Goal: Find specific page/section: Find specific page/section

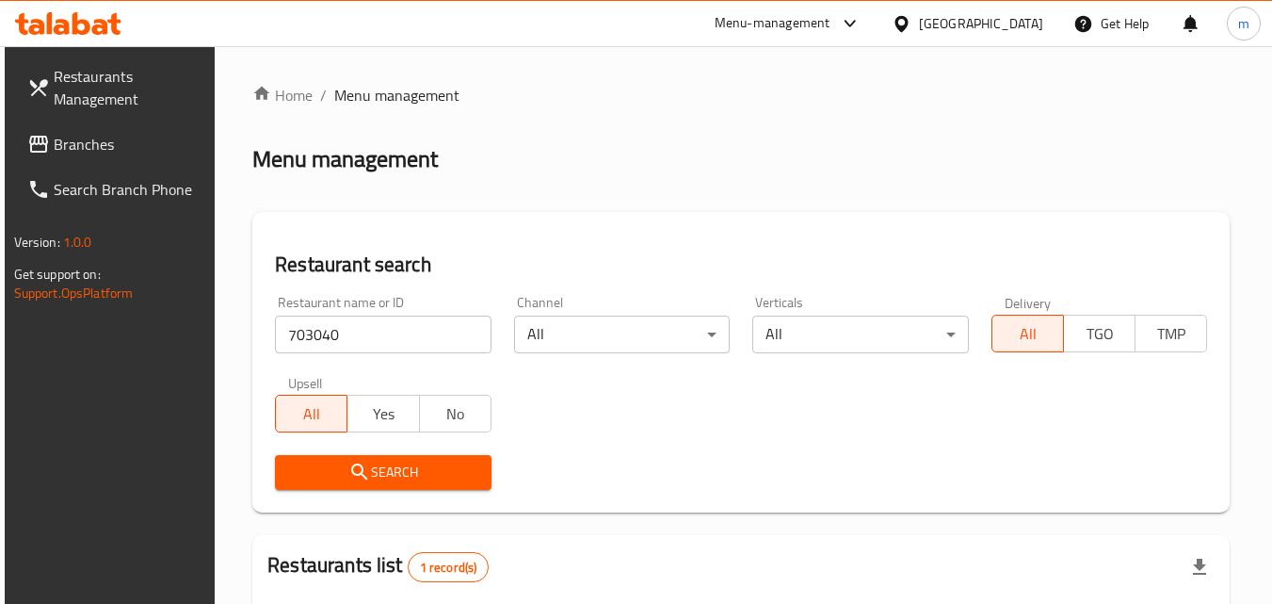
click at [927, 26] on div "[GEOGRAPHIC_DATA]" at bounding box center [981, 23] width 124 height 21
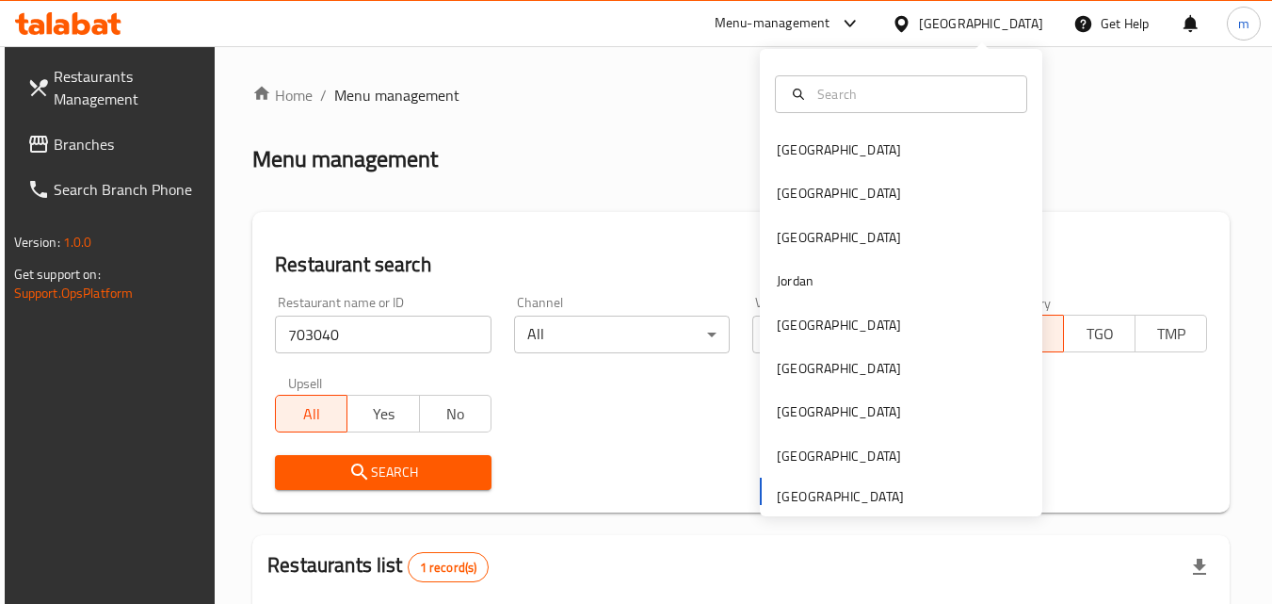
click at [857, 497] on div "[GEOGRAPHIC_DATA] [GEOGRAPHIC_DATA] [GEOGRAPHIC_DATA] [GEOGRAPHIC_DATA] [GEOGRA…" at bounding box center [901, 321] width 282 height 387
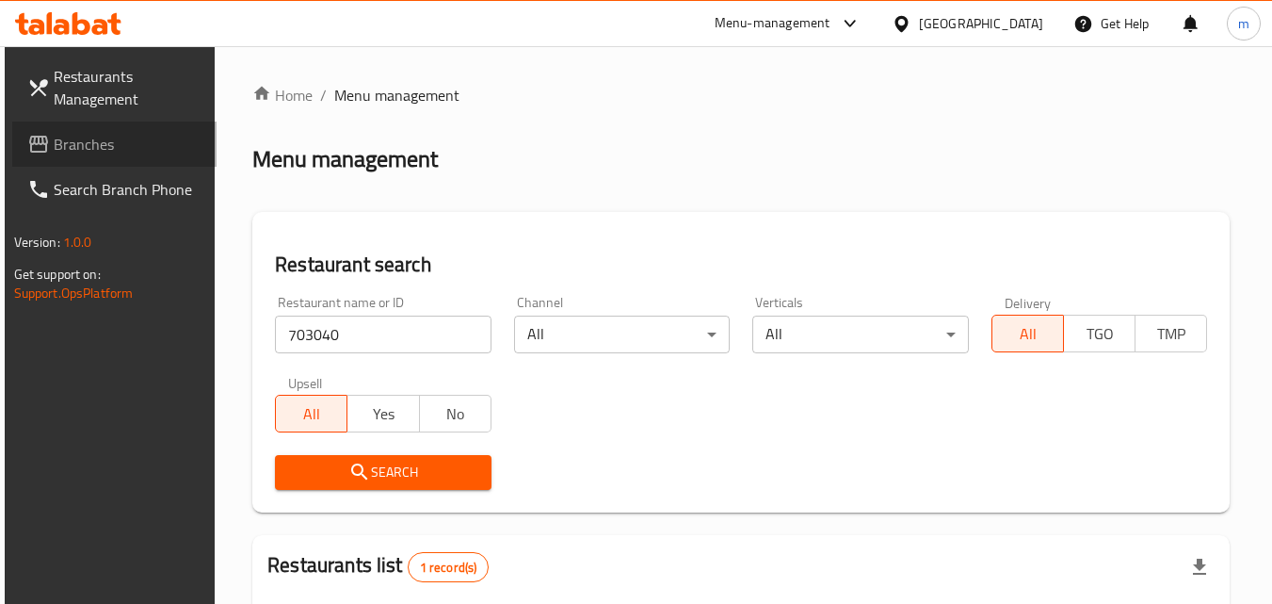
click at [98, 140] on span "Branches" at bounding box center [128, 144] width 149 height 23
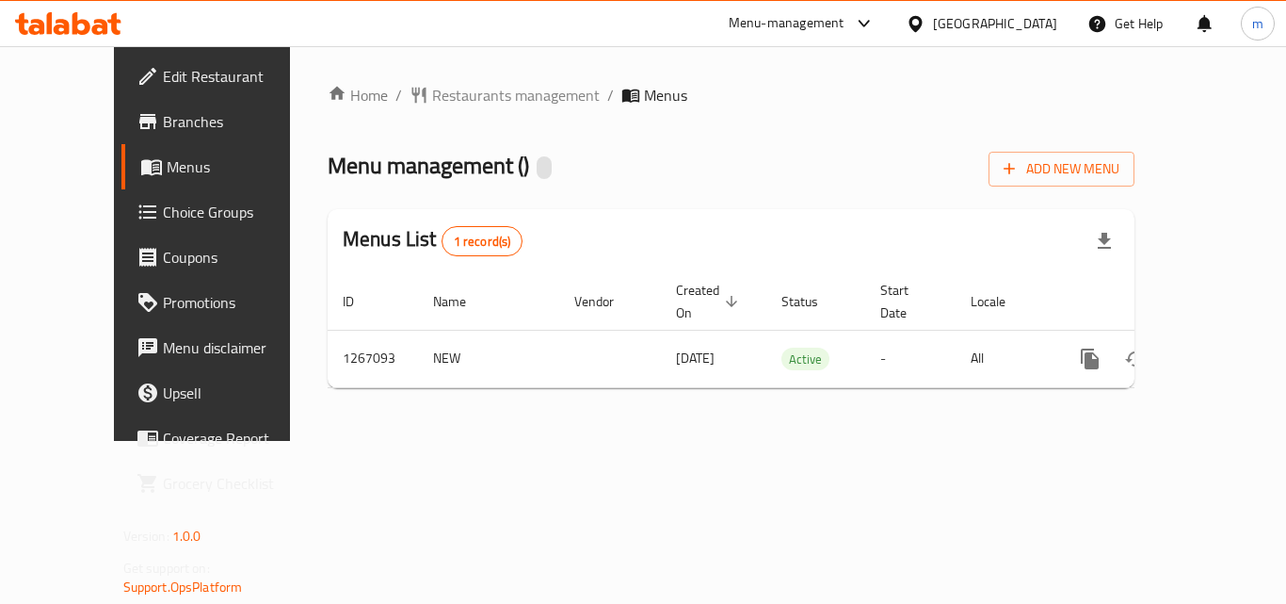
click at [390, 79] on div "Home / Restaurants management / Menus Menu management ( ) Add New Menu Menus Li…" at bounding box center [731, 243] width 882 height 395
click at [432, 93] on span "Restaurants management" at bounding box center [516, 95] width 168 height 23
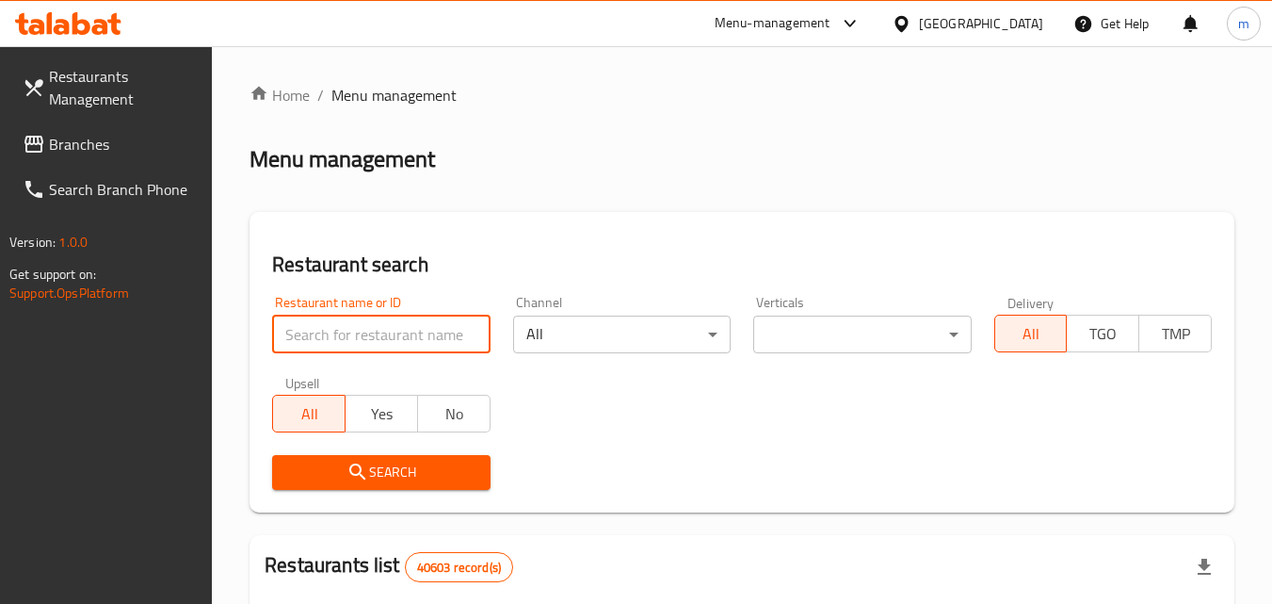
click at [381, 333] on input "search" at bounding box center [381, 334] width 218 height 38
paste input "687576"
type input "687576"
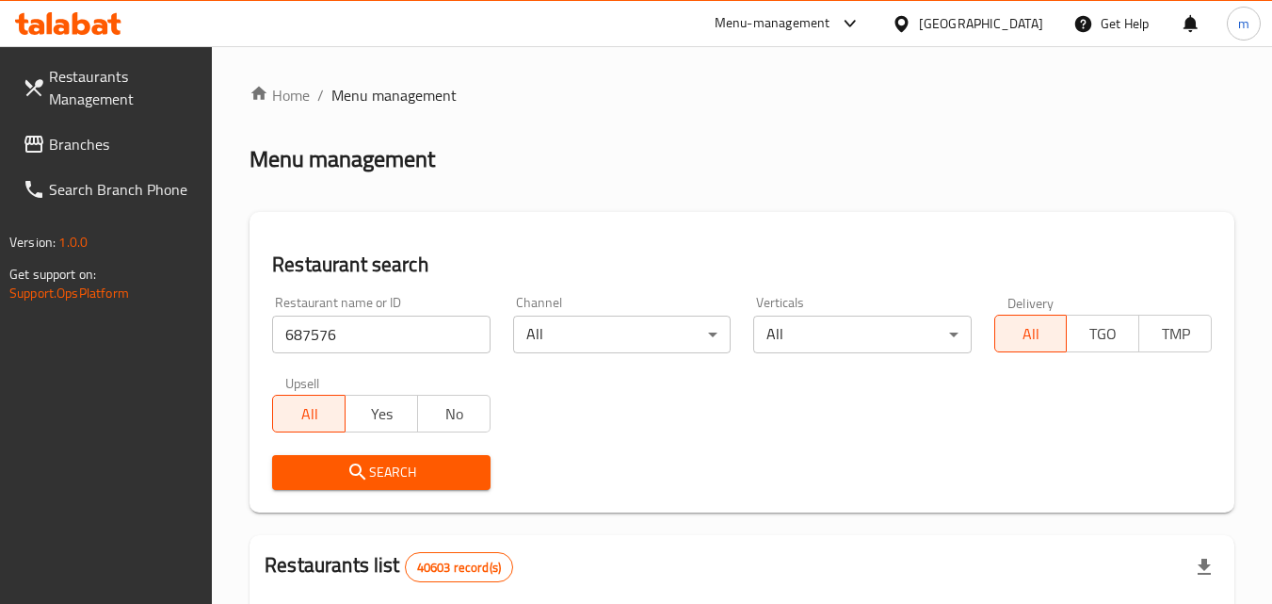
click at [407, 468] on span "Search" at bounding box center [380, 472] width 187 height 24
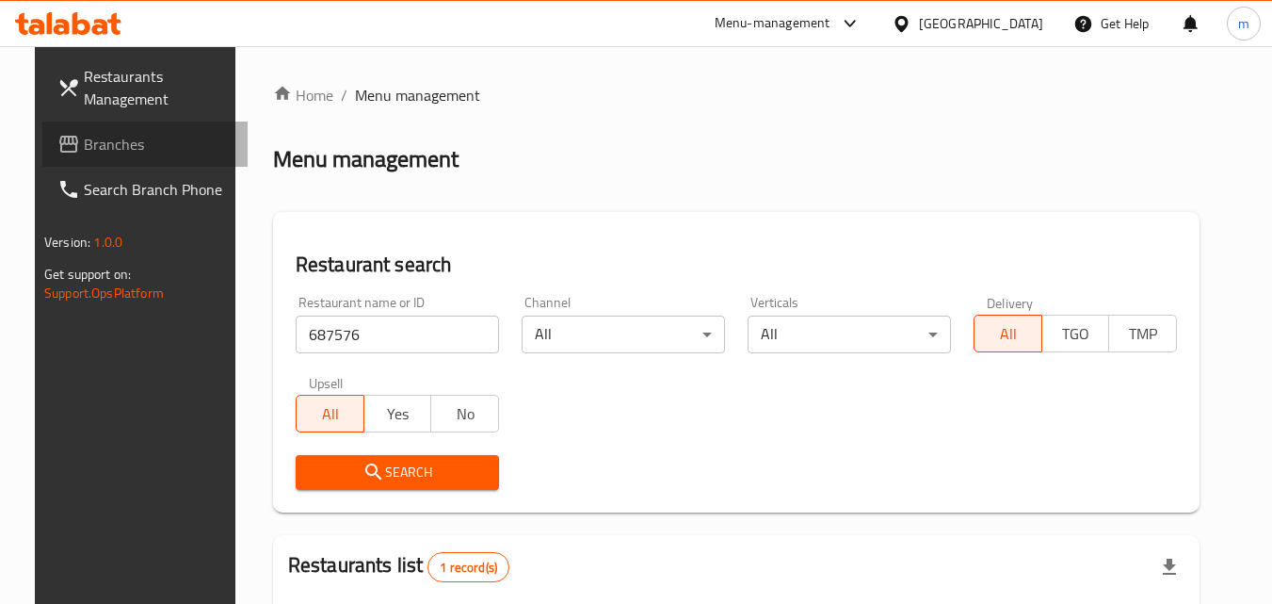
click at [89, 144] on span "Branches" at bounding box center [158, 144] width 149 height 23
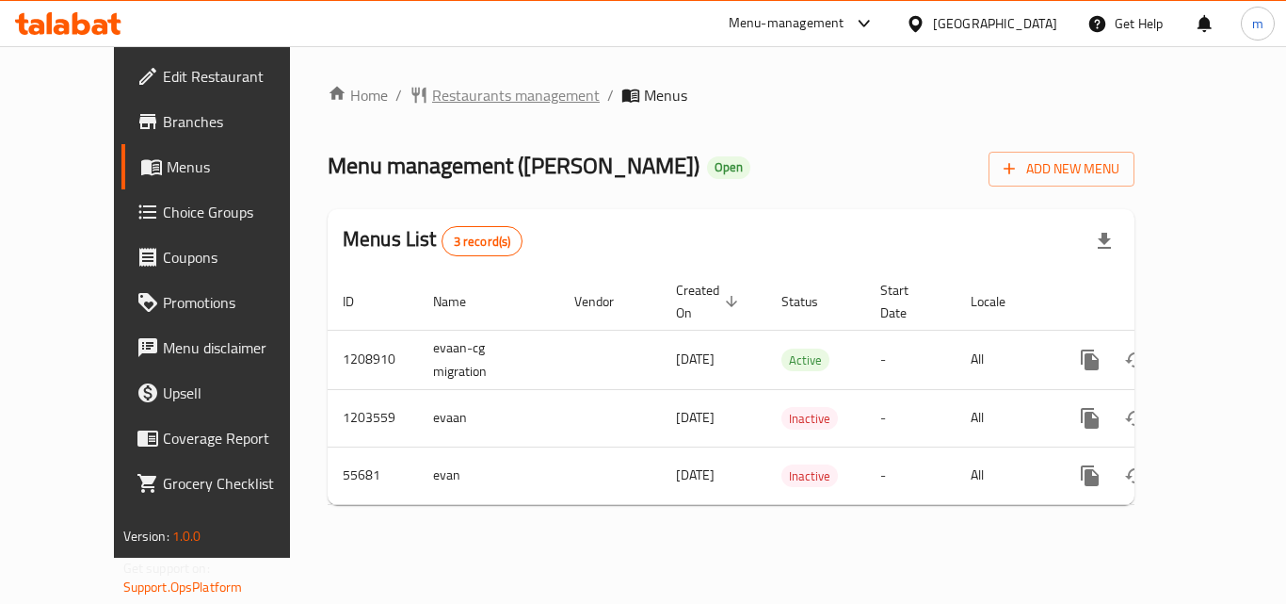
click at [447, 106] on span "Restaurants management" at bounding box center [516, 95] width 168 height 23
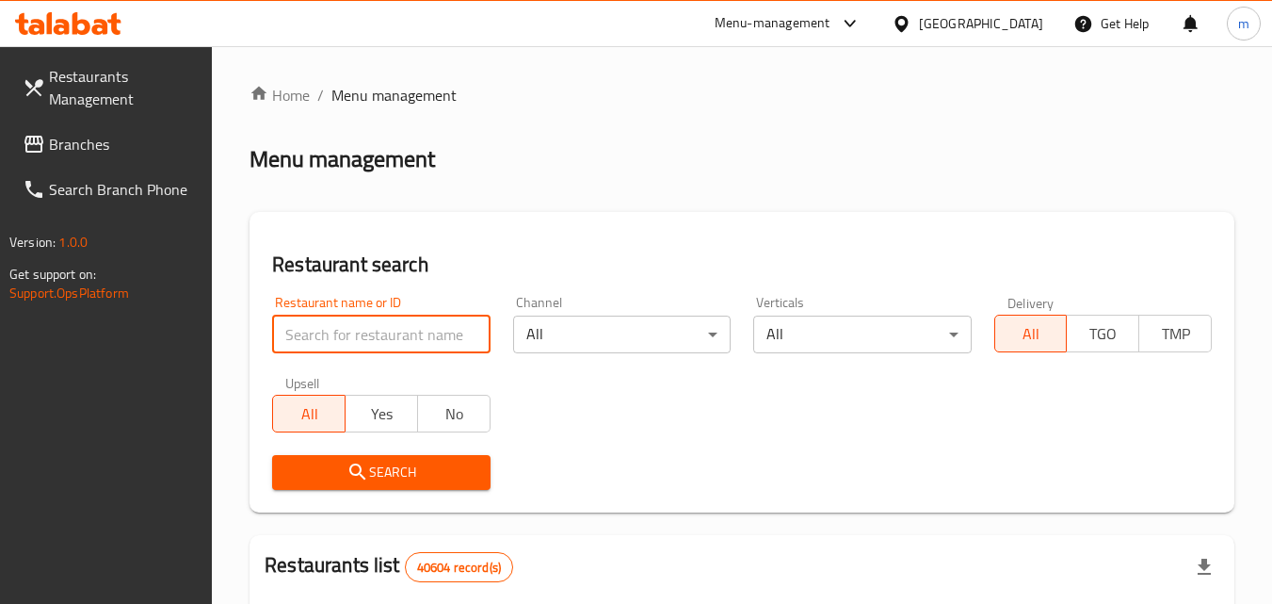
click at [382, 345] on input "search" at bounding box center [381, 334] width 218 height 38
paste input "27356"
type input "27356"
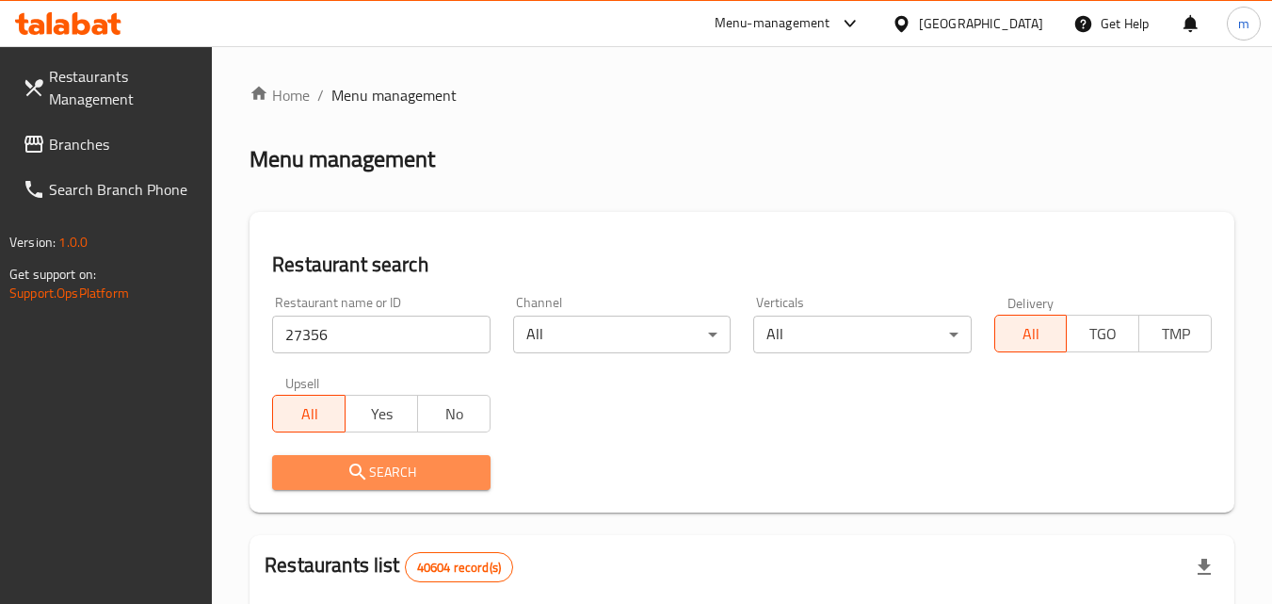
click at [390, 472] on span "Search" at bounding box center [380, 472] width 187 height 24
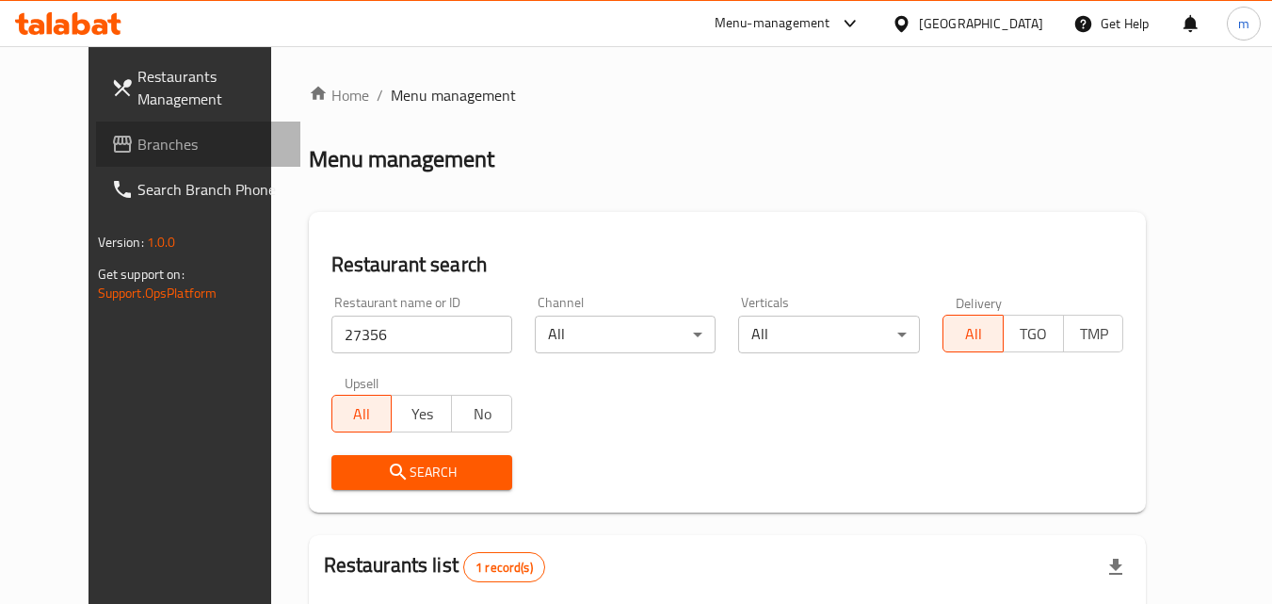
click at [137, 140] on span "Branches" at bounding box center [211, 144] width 149 height 23
click at [137, 143] on span "Branches" at bounding box center [211, 144] width 149 height 23
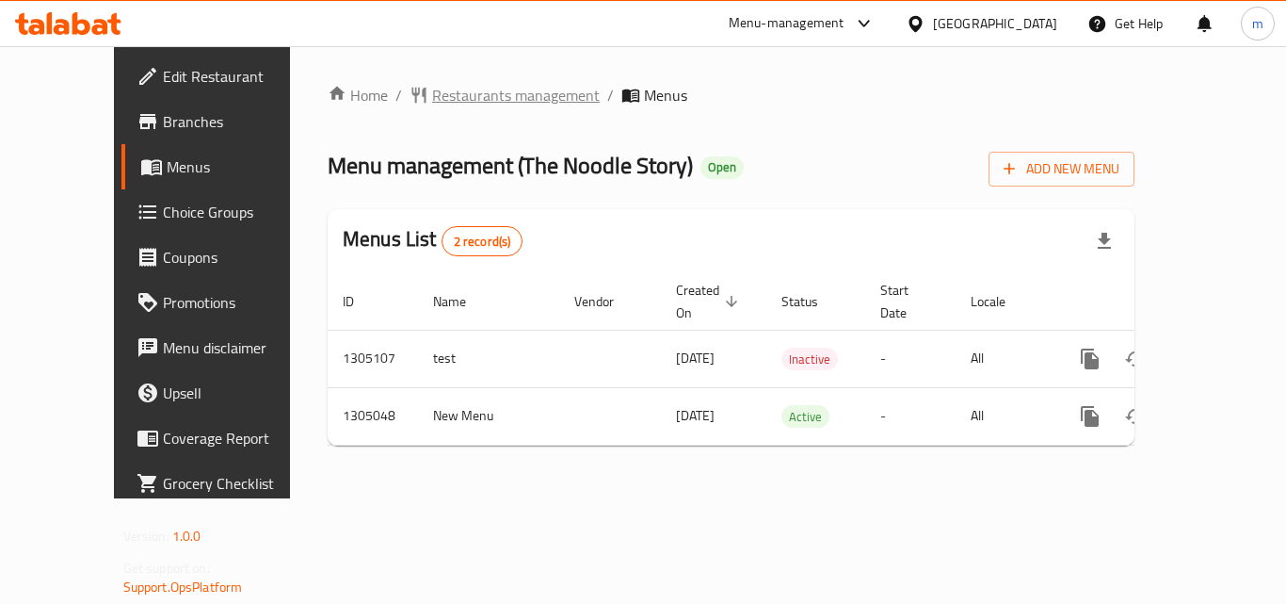
click at [432, 97] on span "Restaurants management" at bounding box center [516, 95] width 168 height 23
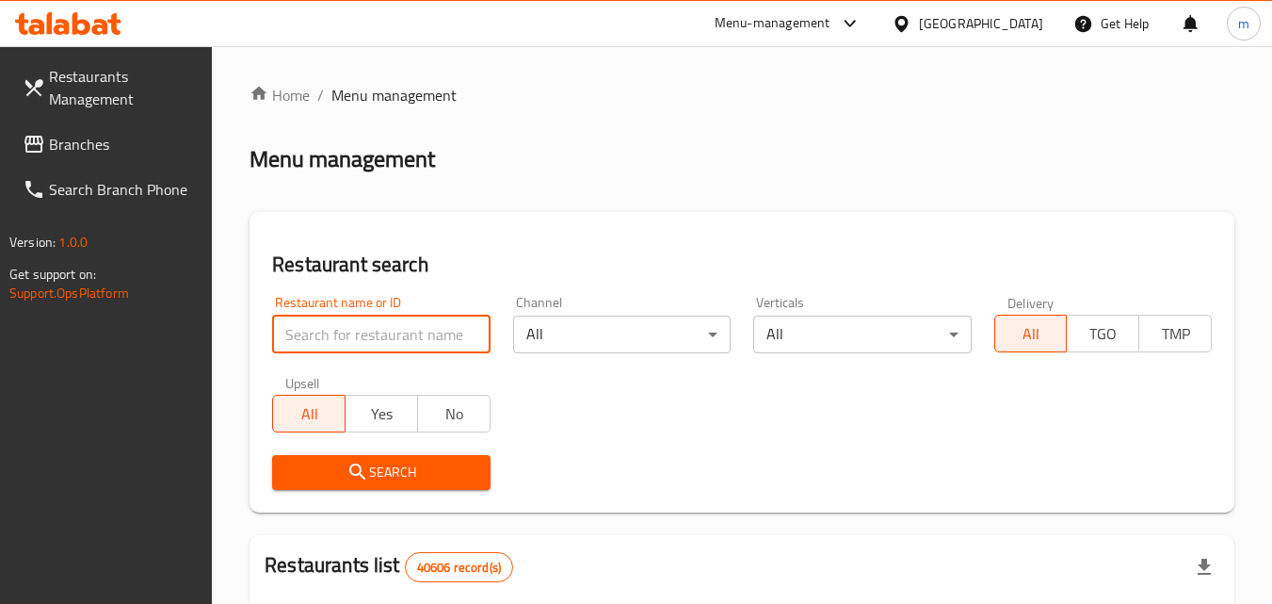
click at [379, 329] on input "search" at bounding box center [381, 334] width 218 height 38
paste input "703529"
type input "703529"
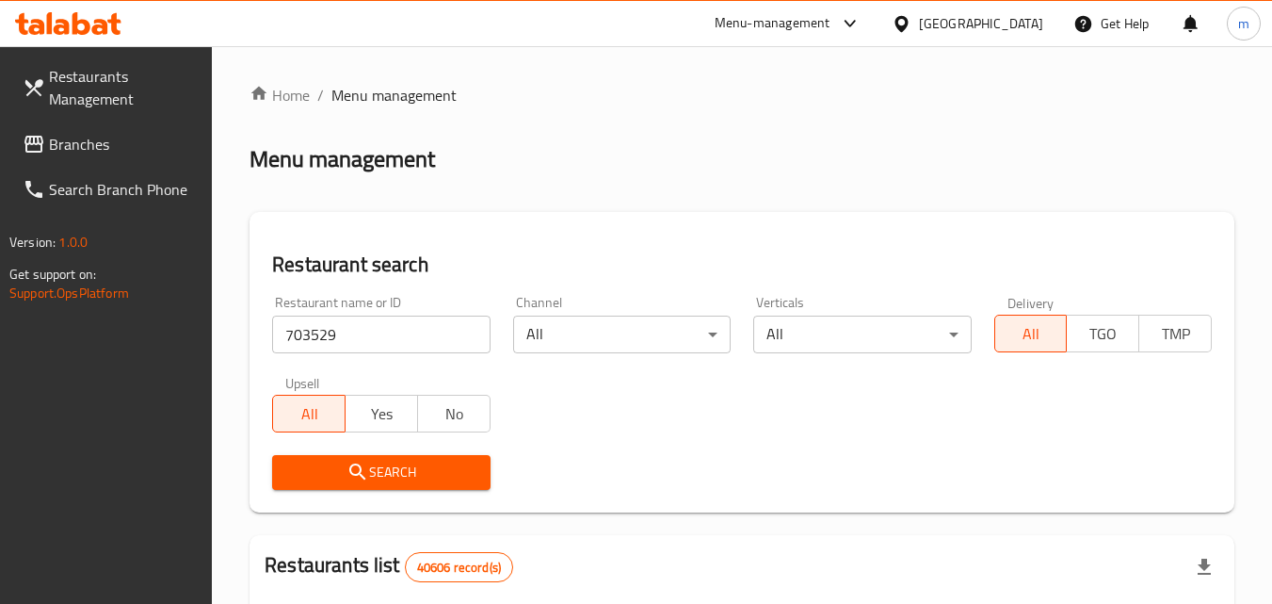
click at [403, 474] on span "Search" at bounding box center [380, 472] width 187 height 24
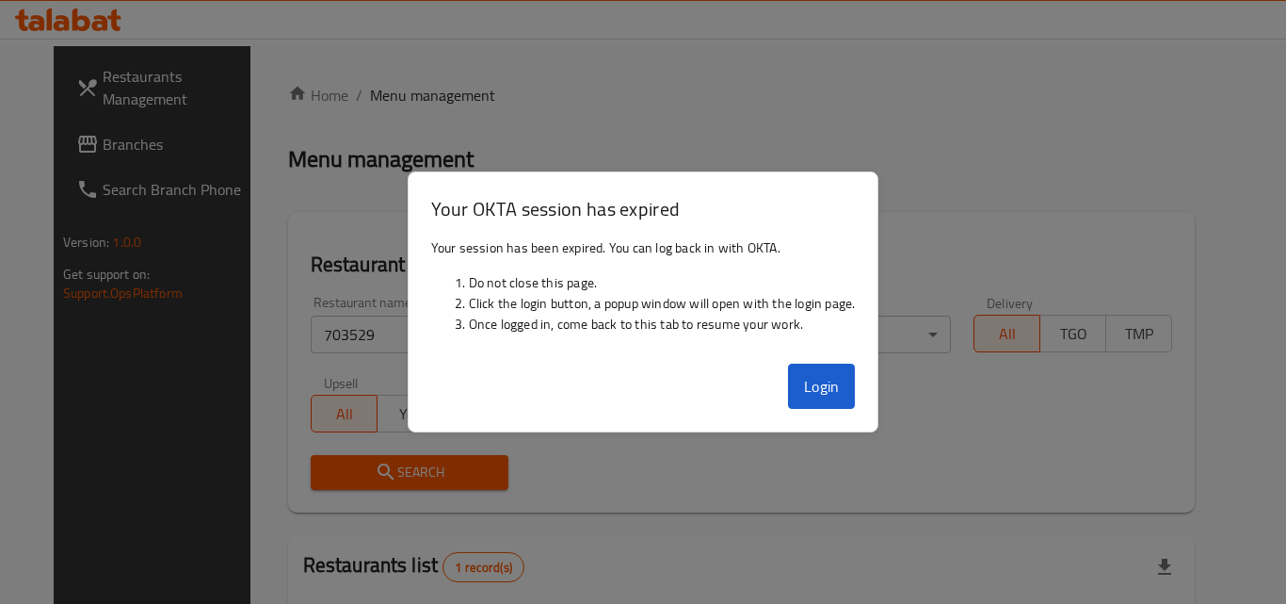
click at [898, 107] on div at bounding box center [643, 302] width 1286 height 604
click at [829, 391] on button "Login" at bounding box center [822, 385] width 68 height 45
click at [829, 382] on button "Login" at bounding box center [822, 385] width 68 height 45
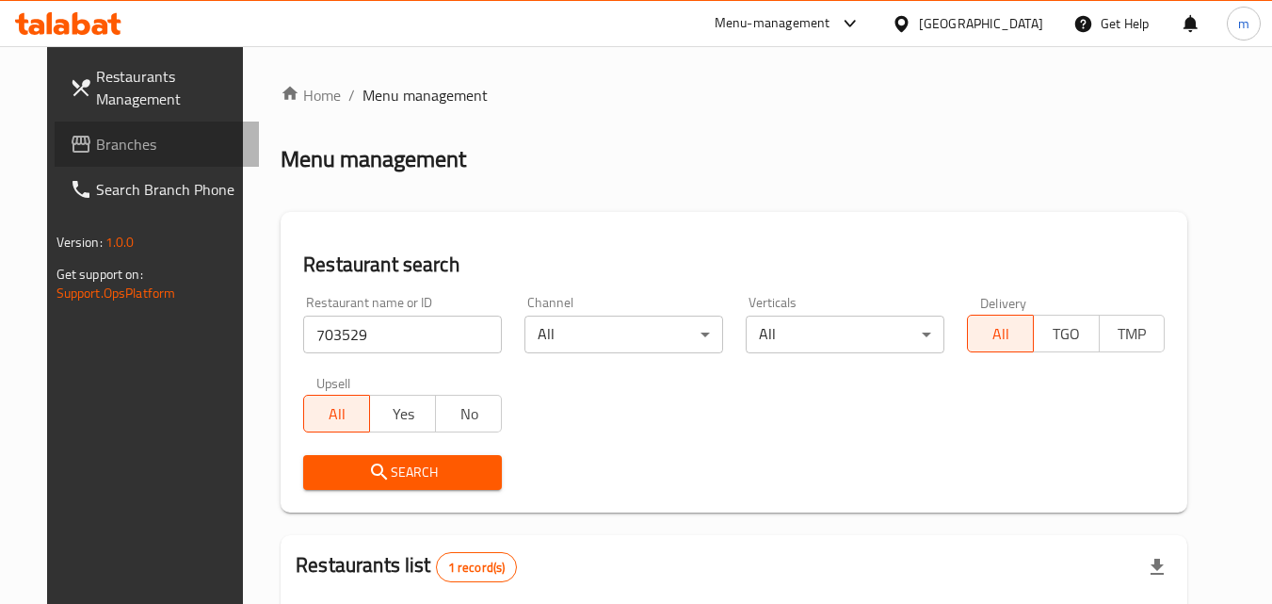
click at [96, 144] on span "Branches" at bounding box center [170, 144] width 149 height 23
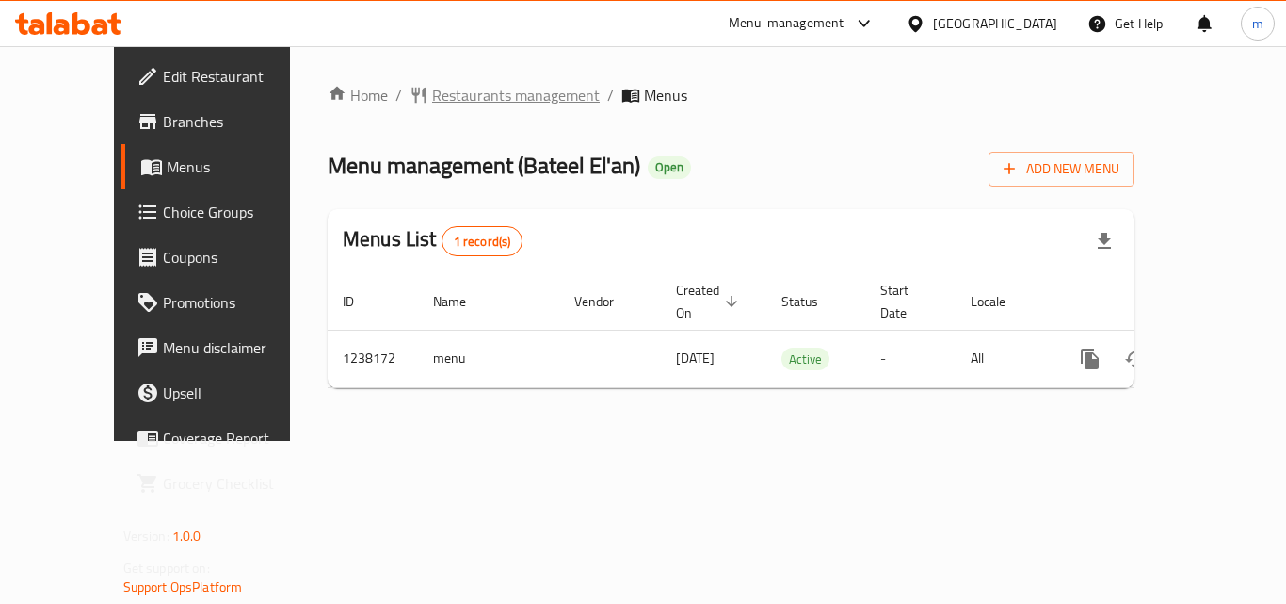
click at [461, 91] on span "Restaurants management" at bounding box center [516, 95] width 168 height 23
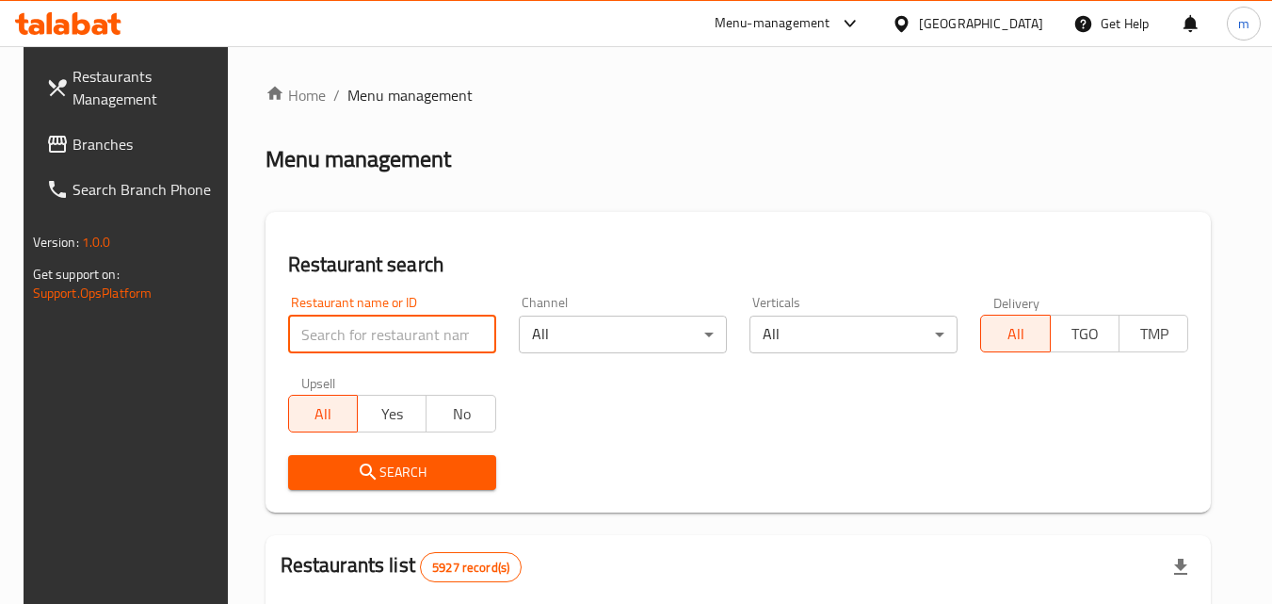
click at [413, 333] on input "search" at bounding box center [392, 334] width 208 height 38
paste input "679616"
type input "679616"
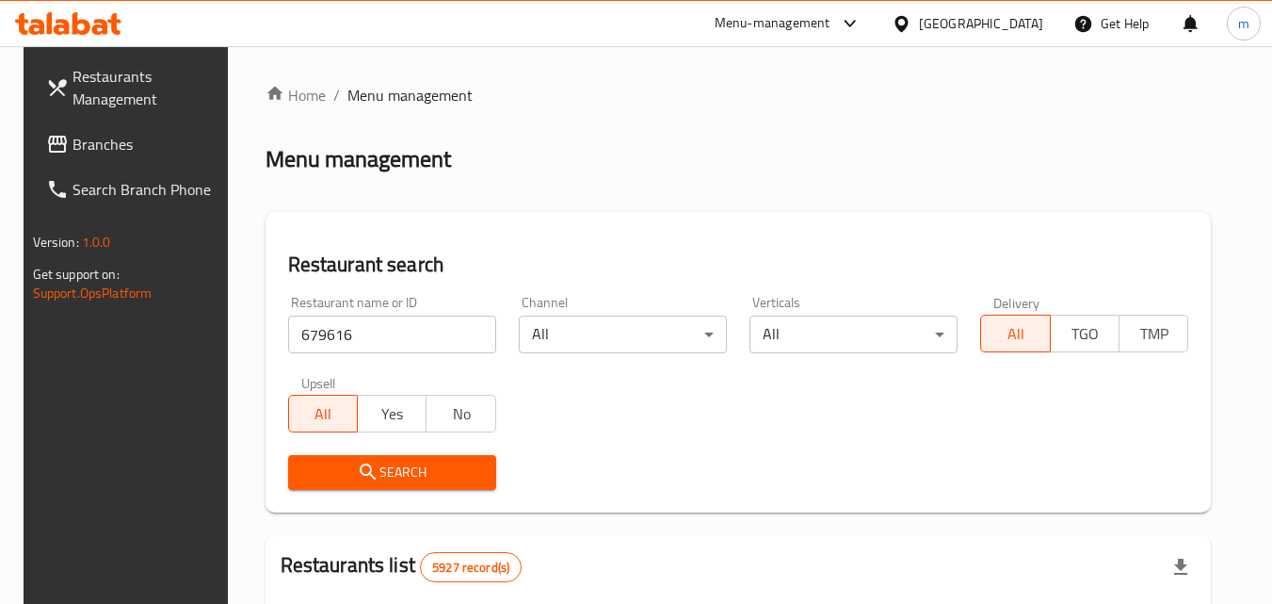
click at [400, 477] on span "Search" at bounding box center [392, 472] width 178 height 24
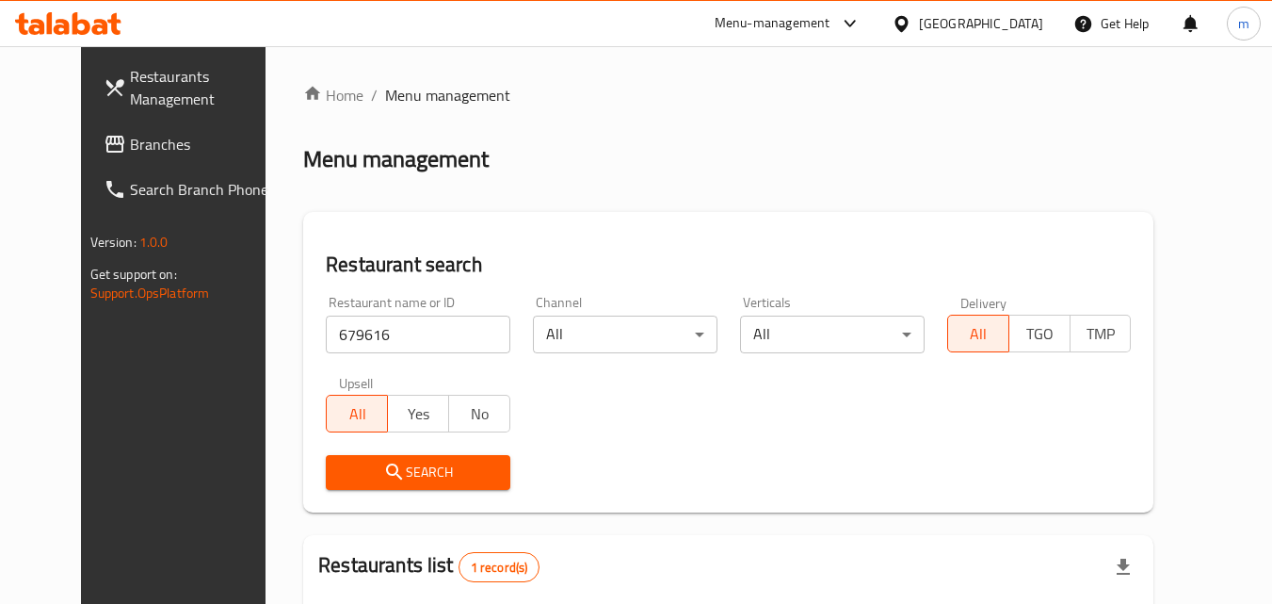
click at [919, 13] on div at bounding box center [905, 23] width 27 height 21
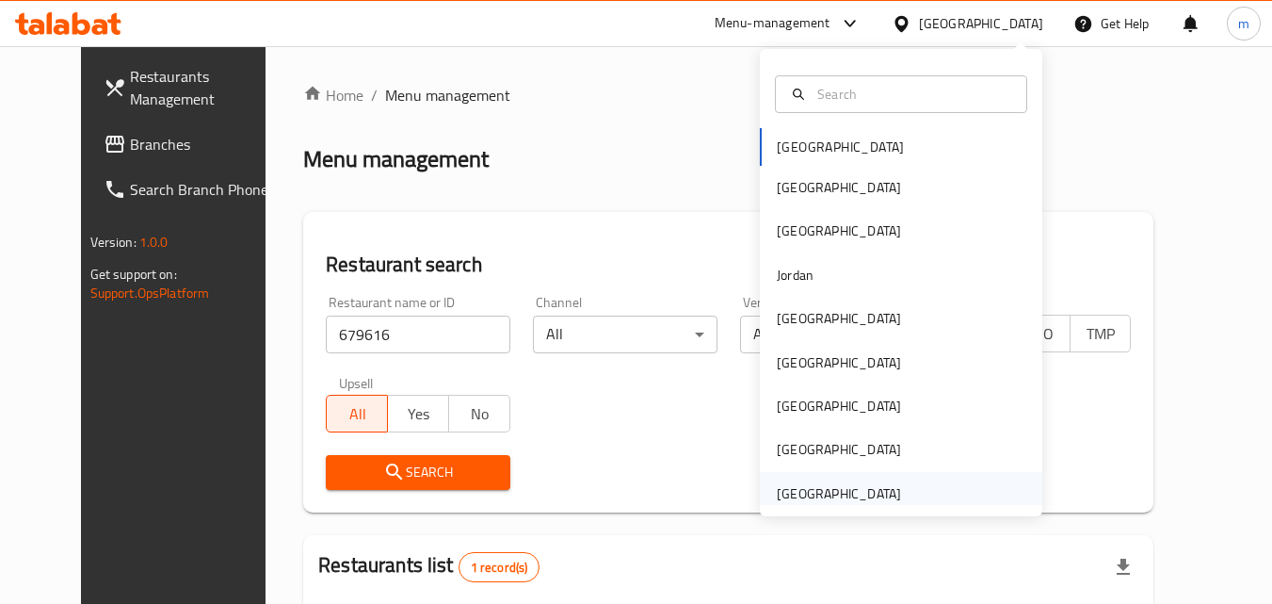
click at [837, 488] on div "[GEOGRAPHIC_DATA]" at bounding box center [839, 493] width 124 height 21
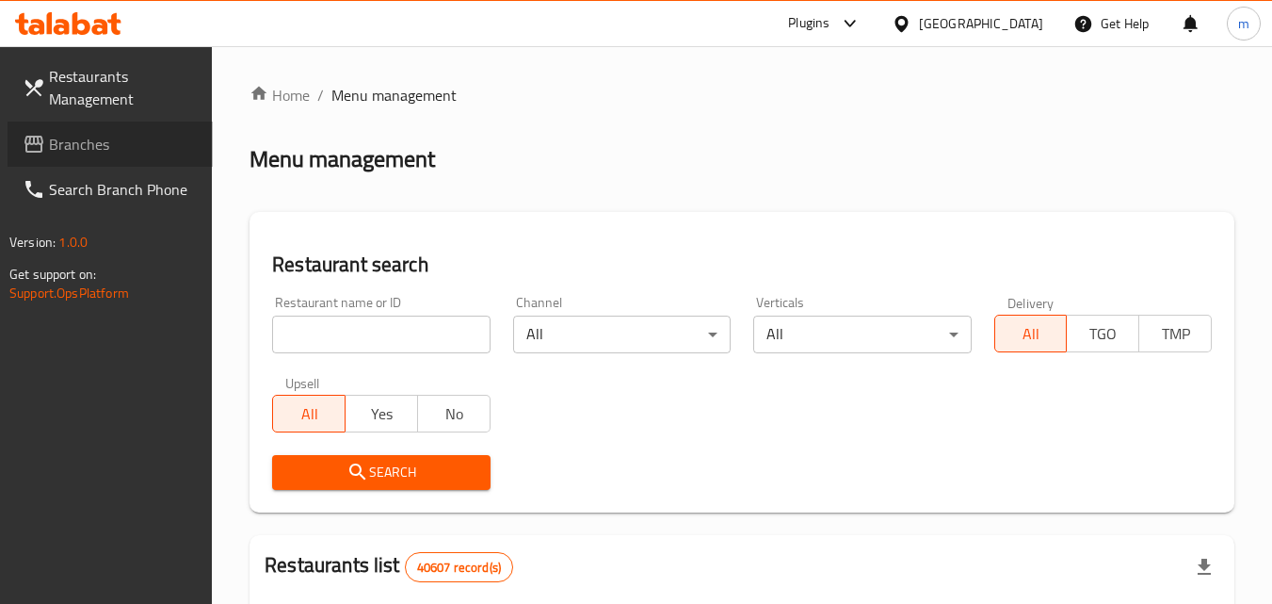
click at [82, 143] on span "Branches" at bounding box center [123, 144] width 149 height 23
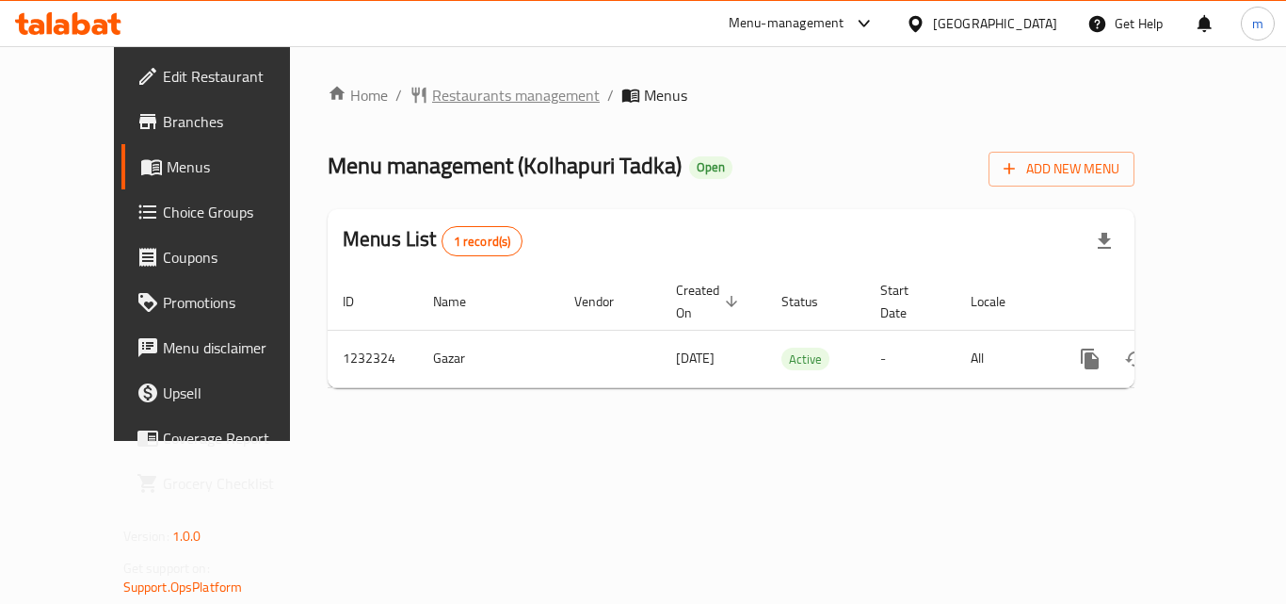
click at [447, 89] on span "Restaurants management" at bounding box center [516, 95] width 168 height 23
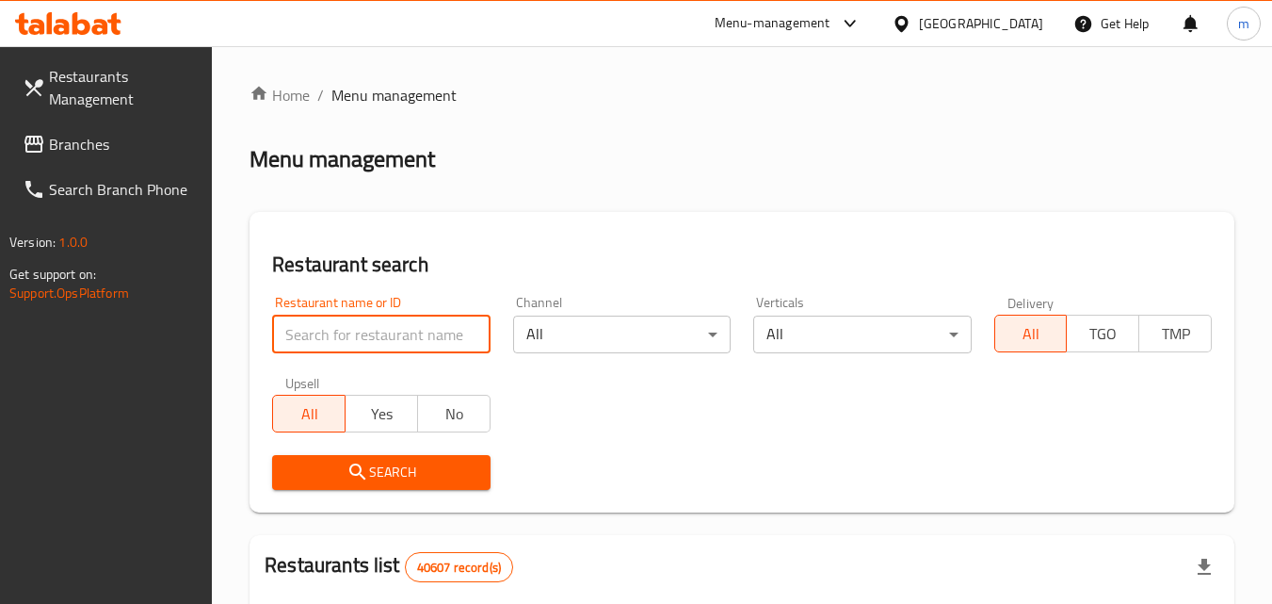
click at [396, 332] on input "search" at bounding box center [381, 334] width 218 height 38
paste input "677733"
type input "677733"
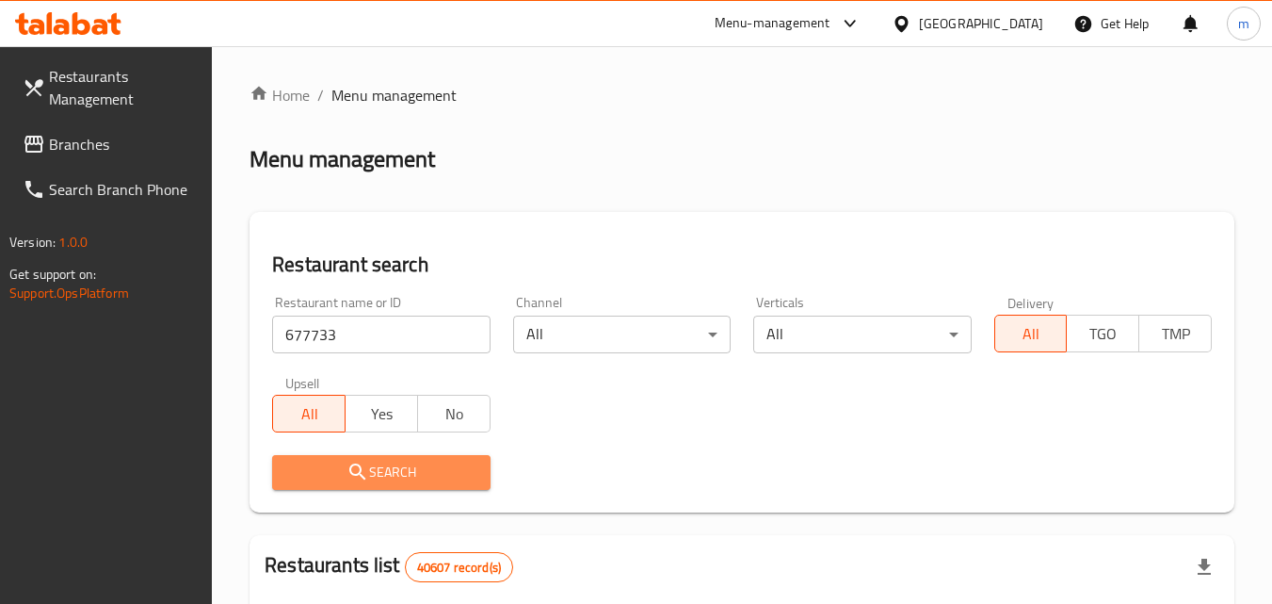
click at [392, 466] on span "Search" at bounding box center [380, 472] width 187 height 24
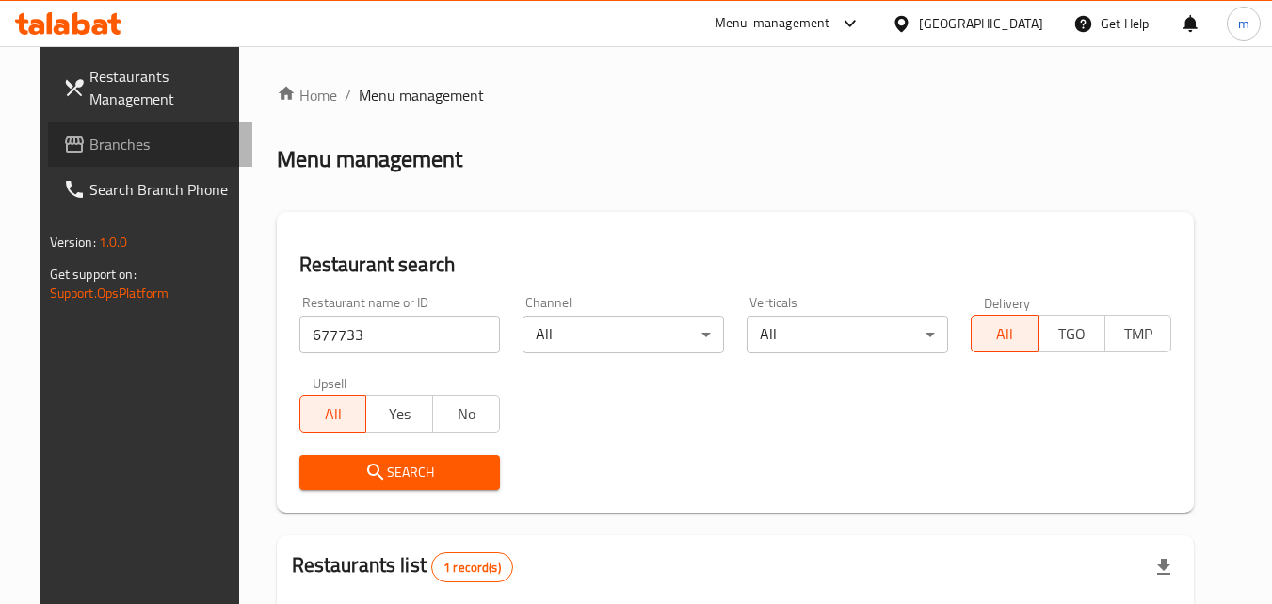
click at [91, 142] on span "Branches" at bounding box center [163, 144] width 149 height 23
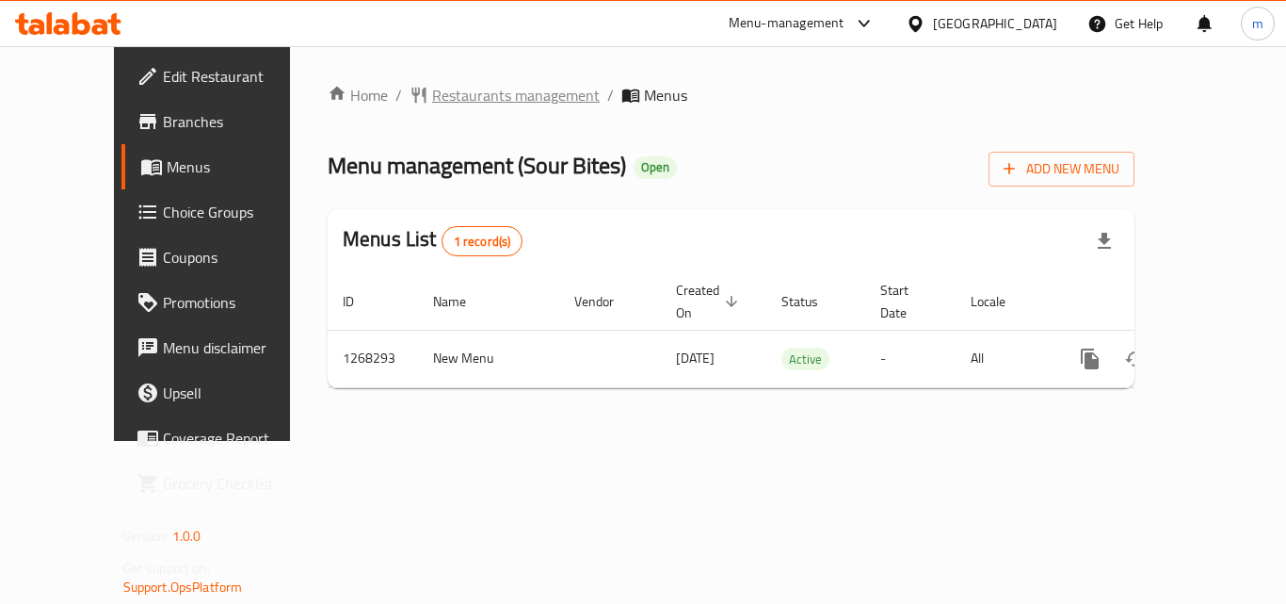
click at [432, 93] on span "Restaurants management" at bounding box center [516, 95] width 168 height 23
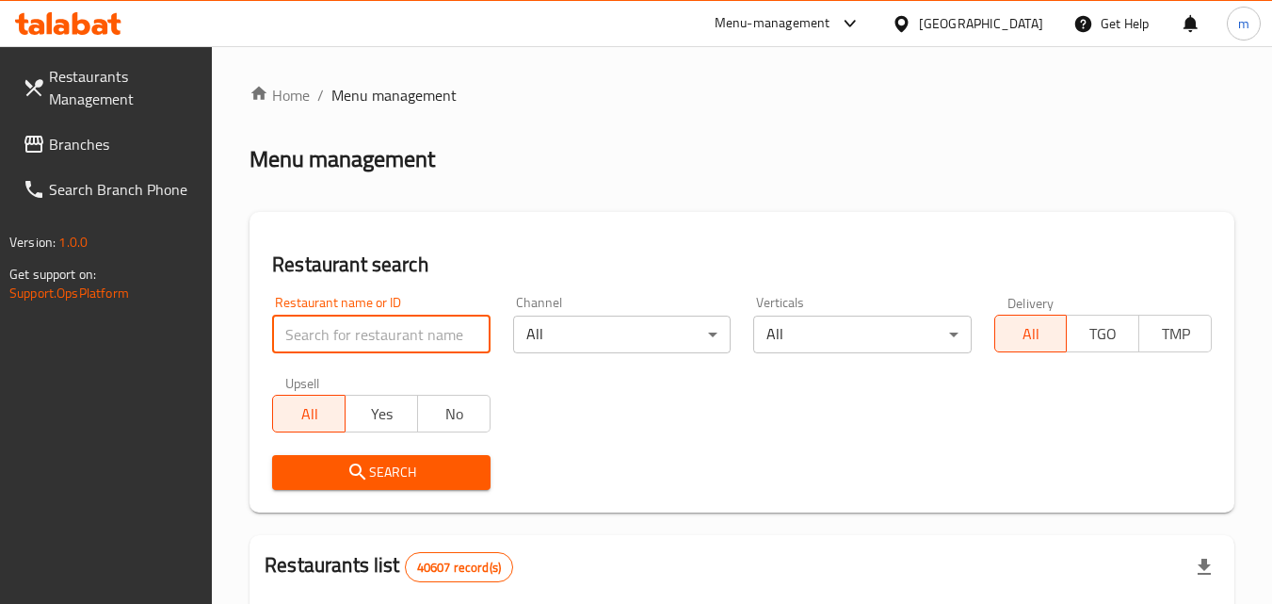
paste input "688045"
type input "688045"
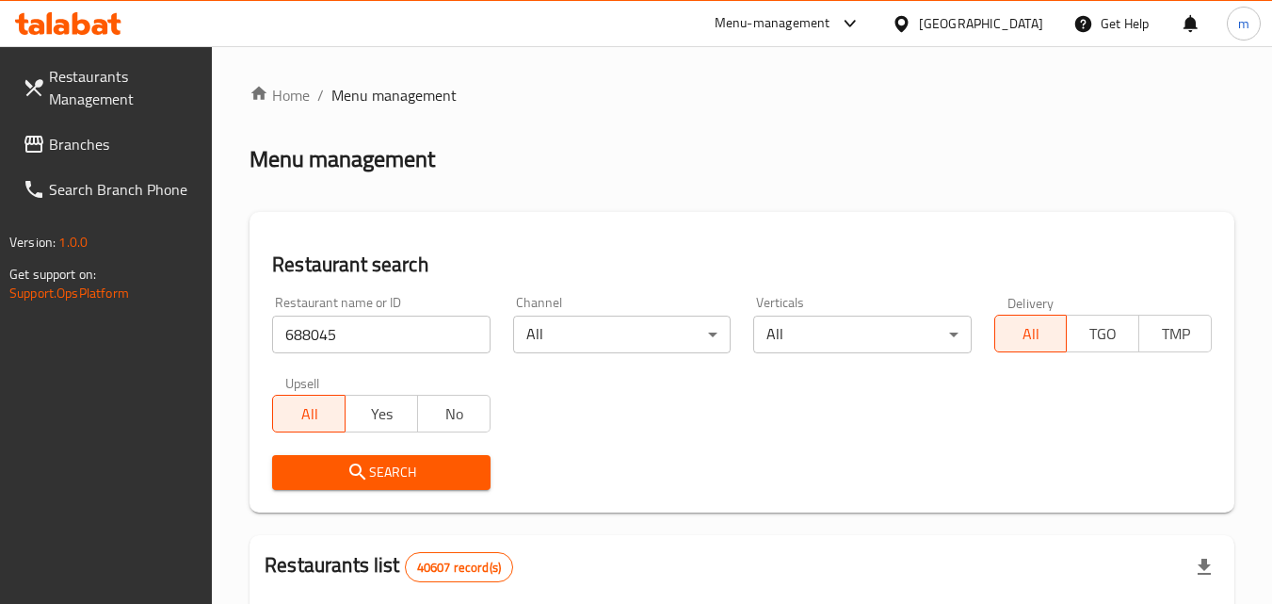
click at [418, 467] on span "Search" at bounding box center [380, 472] width 187 height 24
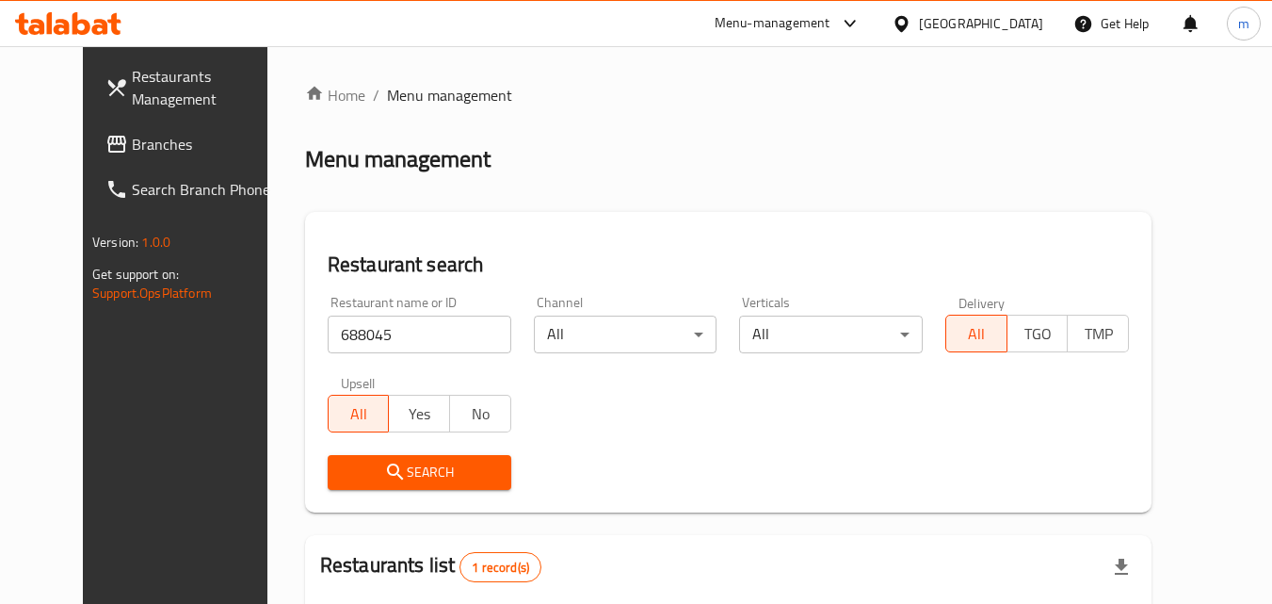
drag, startPoint x: 711, startPoint y: 255, endPoint x: 730, endPoint y: 190, distance: 67.6
click at [959, 32] on div "[GEOGRAPHIC_DATA]" at bounding box center [981, 23] width 124 height 21
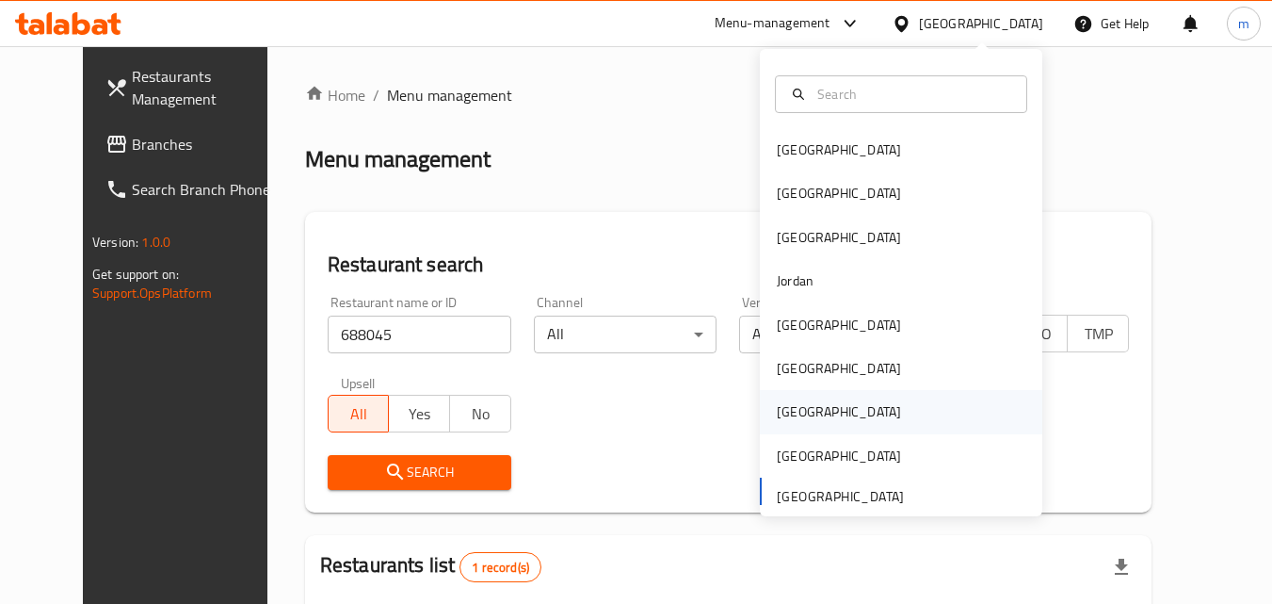
click at [789, 410] on div "Qatar" at bounding box center [839, 411] width 124 height 21
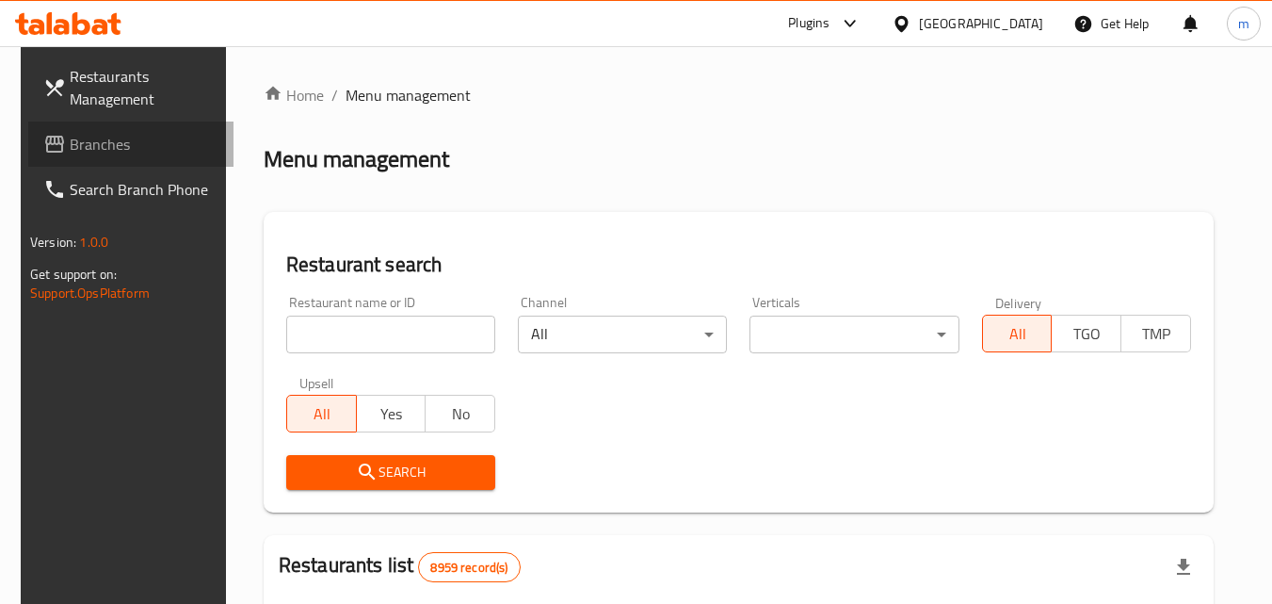
click at [73, 134] on span "Branches" at bounding box center [144, 144] width 149 height 23
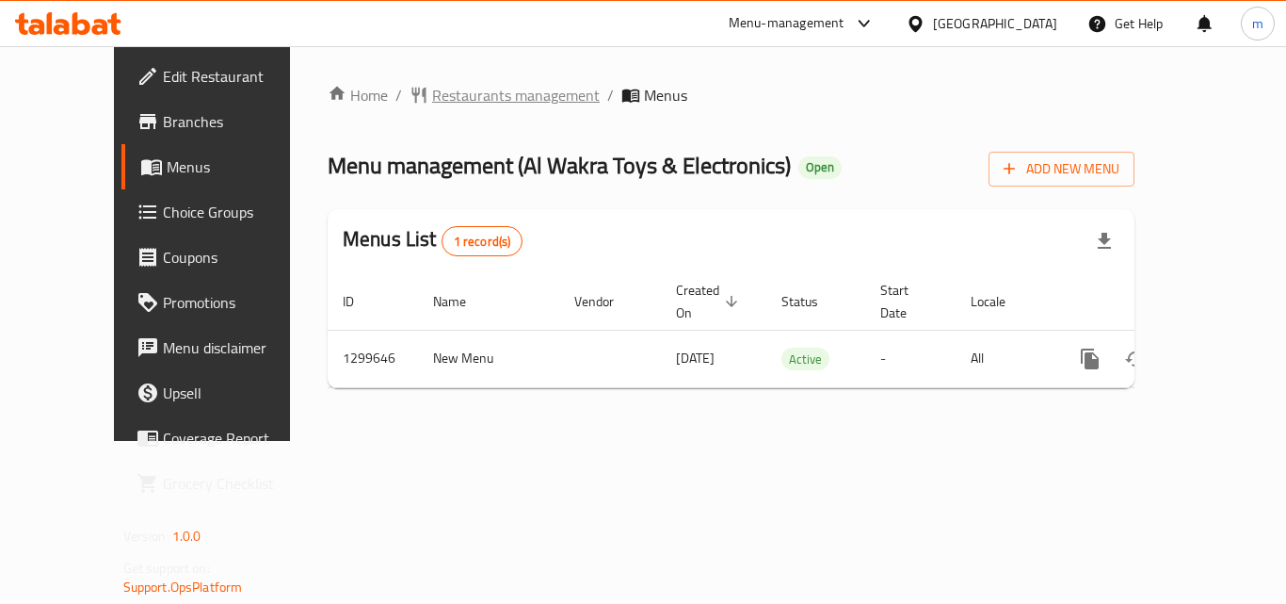
click at [453, 92] on span "Restaurants management" at bounding box center [516, 95] width 168 height 23
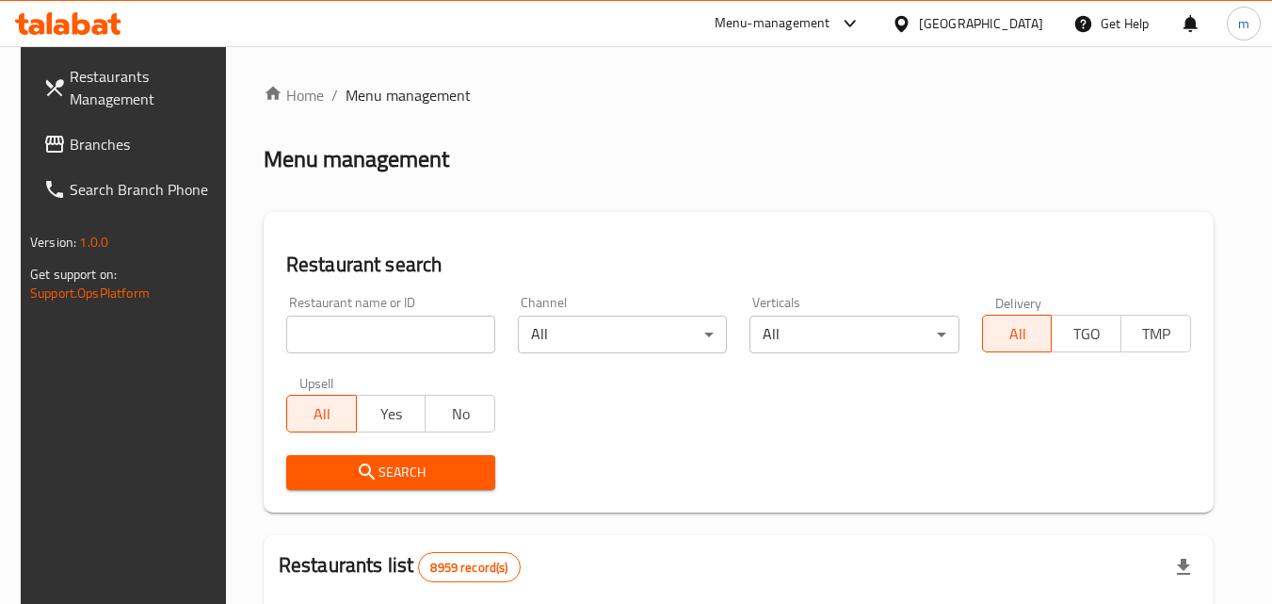
click at [391, 323] on input "search" at bounding box center [390, 334] width 209 height 38
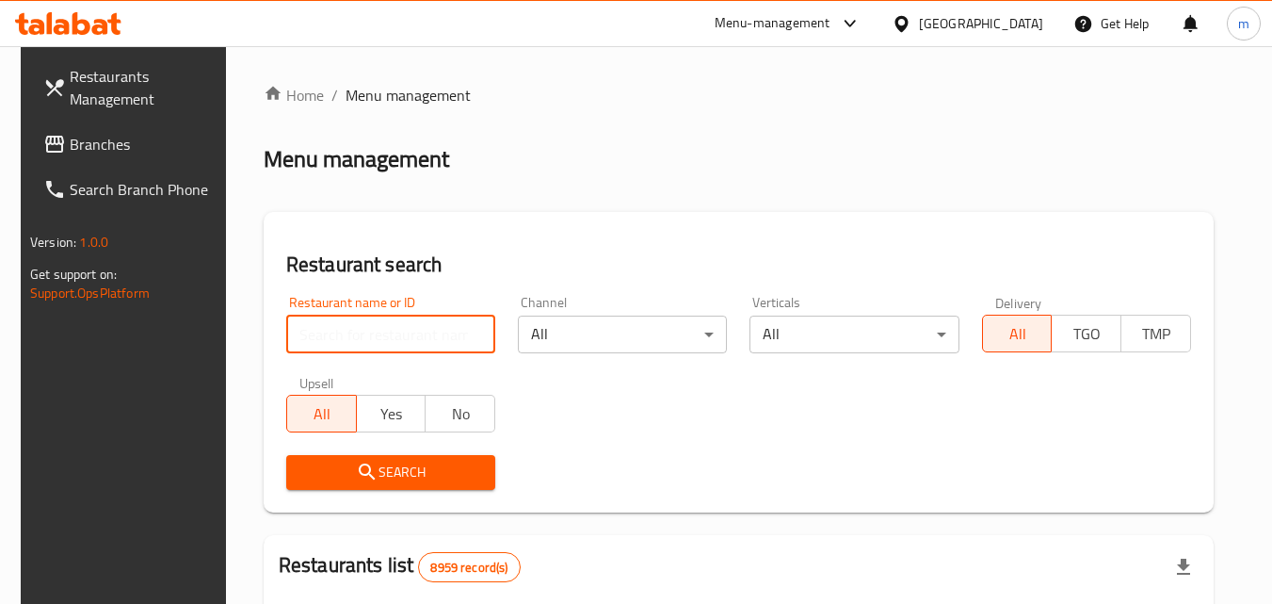
paste input "701399"
type input "701399"
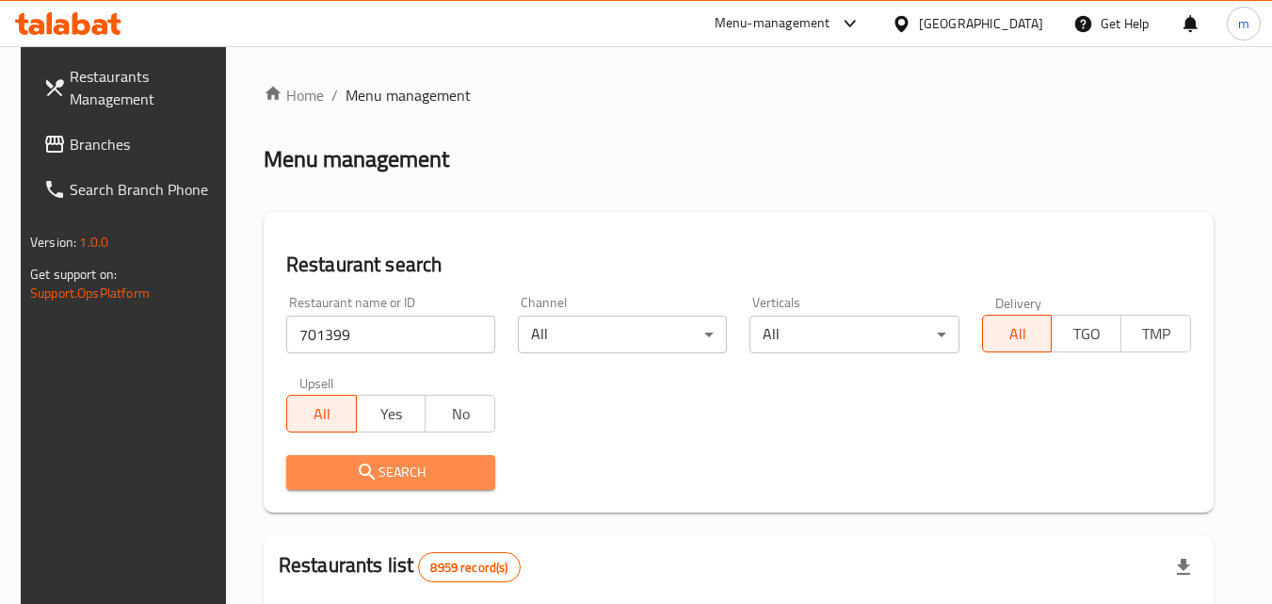
click at [413, 465] on span "Search" at bounding box center [390, 472] width 179 height 24
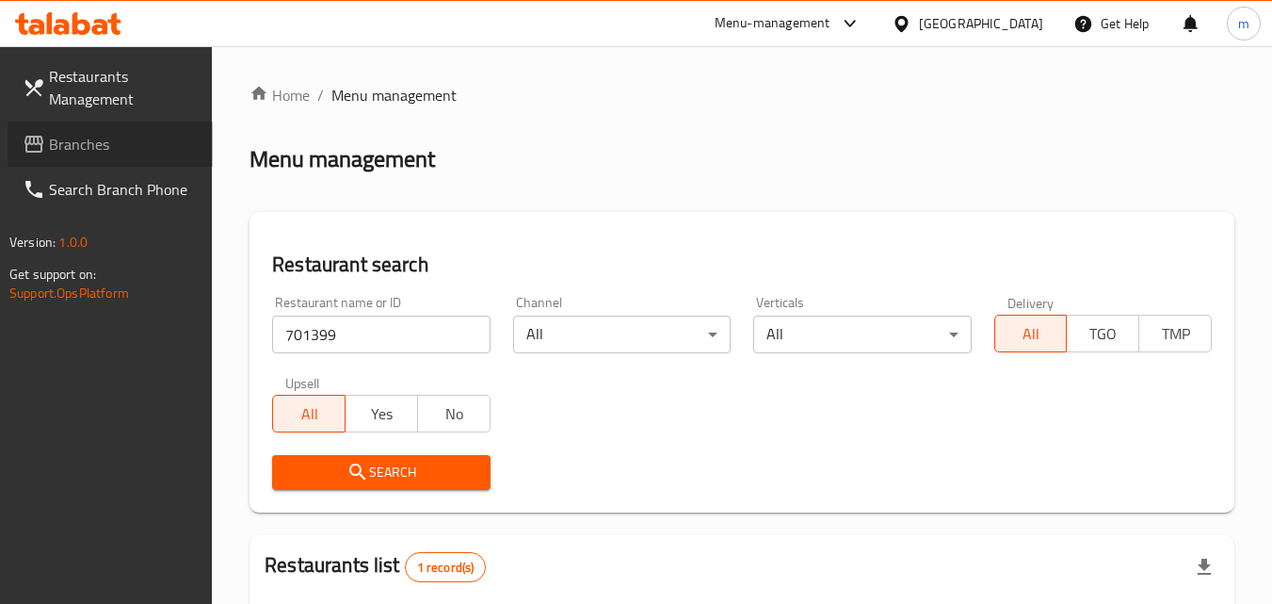
click at [92, 137] on span "Branches" at bounding box center [123, 144] width 149 height 23
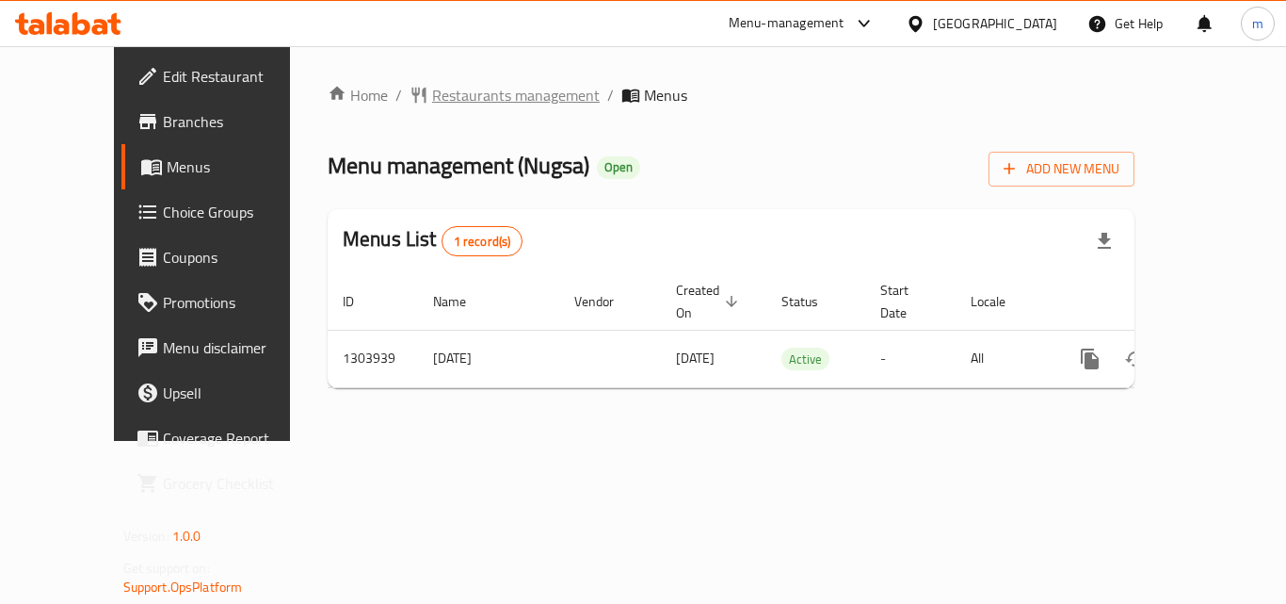
click at [432, 96] on span "Restaurants management" at bounding box center [516, 95] width 168 height 23
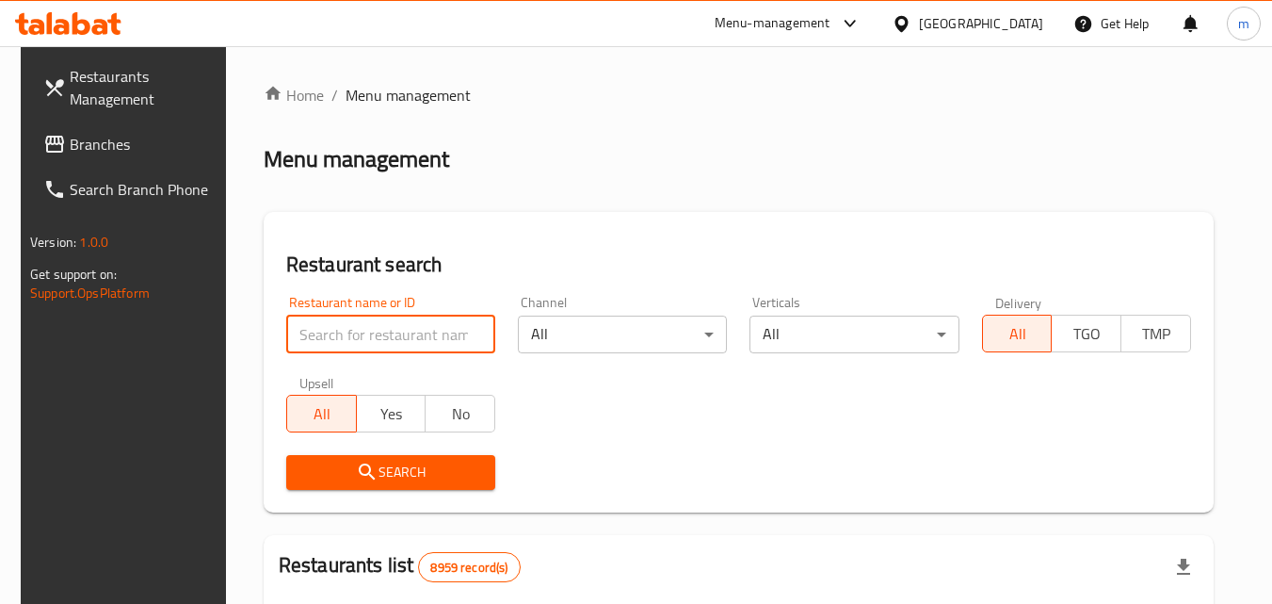
click at [380, 336] on input "search" at bounding box center [390, 334] width 209 height 38
paste input "703024"
type input "703024"
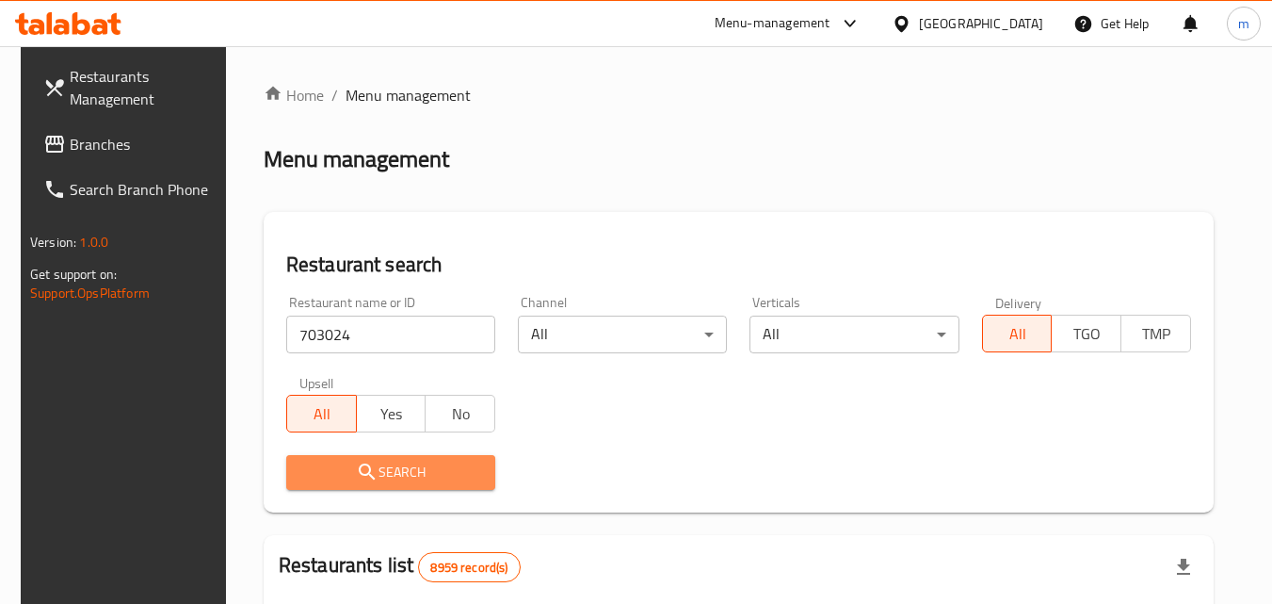
click at [406, 470] on span "Search" at bounding box center [390, 472] width 179 height 24
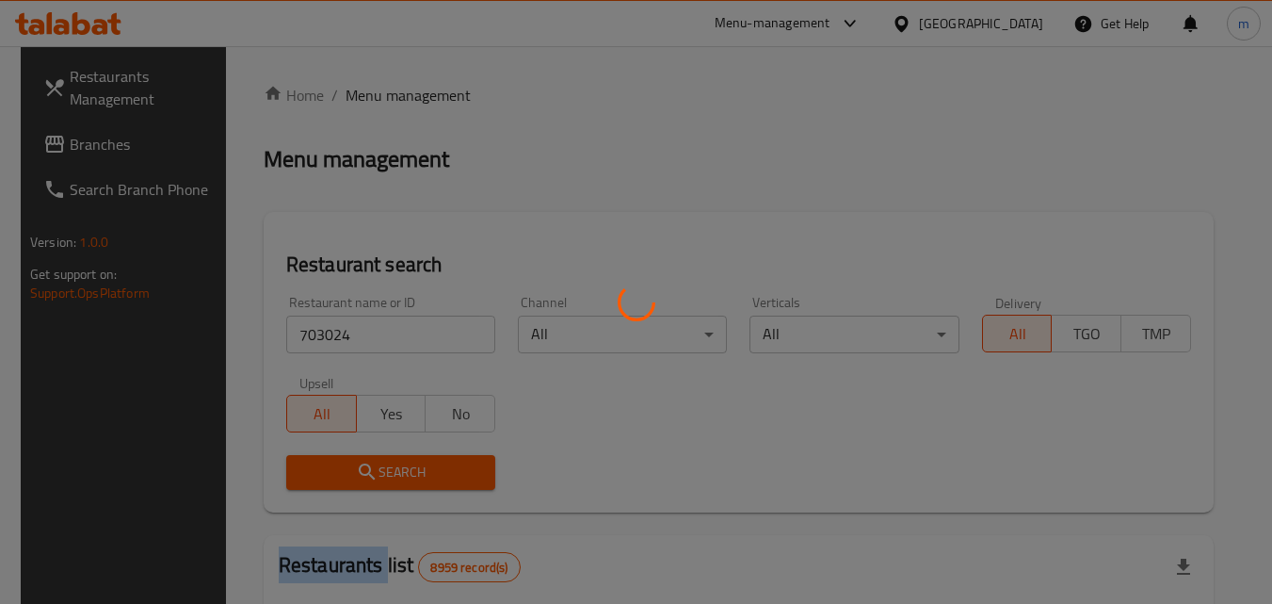
click at [406, 470] on div at bounding box center [636, 302] width 1272 height 604
